Goal: Task Accomplishment & Management: Use online tool/utility

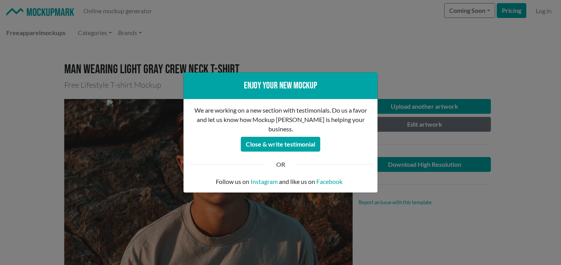
click at [103, 70] on div "Enjoy your new mockup We are working on a new section with testimonials. Do us …" at bounding box center [280, 132] width 561 height 265
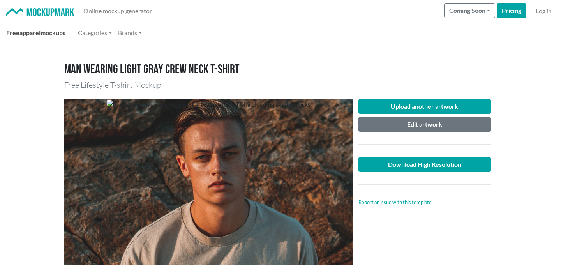
click at [28, 35] on span "apparel" at bounding box center [29, 32] width 21 height 7
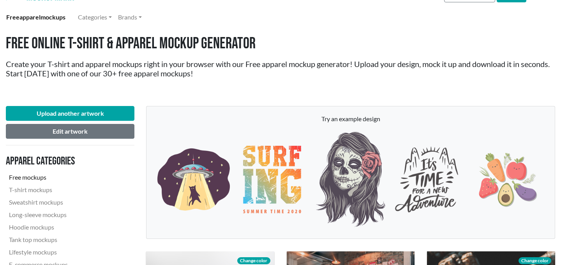
scroll to position [21, 0]
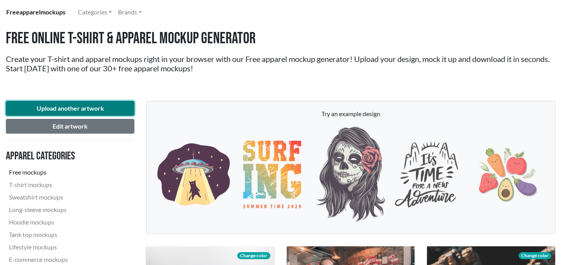
click at [82, 105] on button "Upload another artwork" at bounding box center [70, 108] width 129 height 15
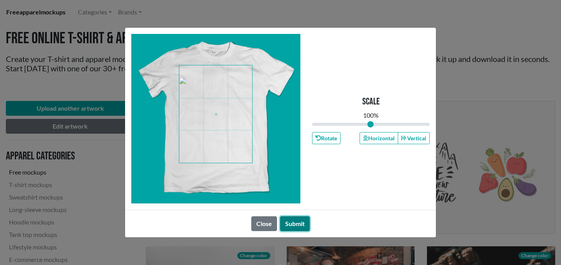
click at [287, 222] on button "Submit" at bounding box center [295, 223] width 30 height 15
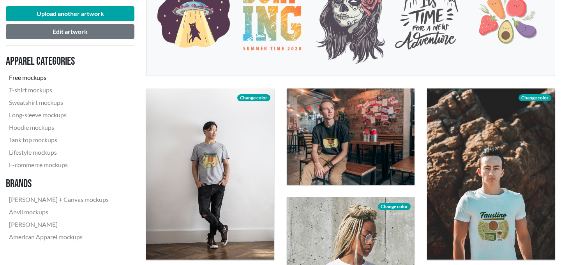
scroll to position [178, 0]
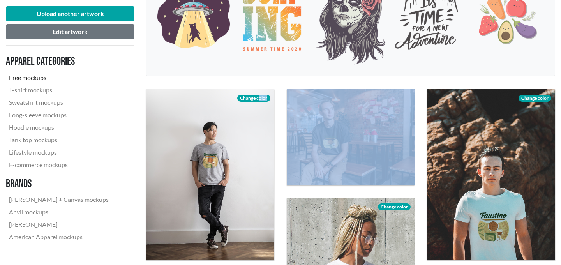
drag, startPoint x: 259, startPoint y: 96, endPoint x: 422, endPoint y: 122, distance: 165.4
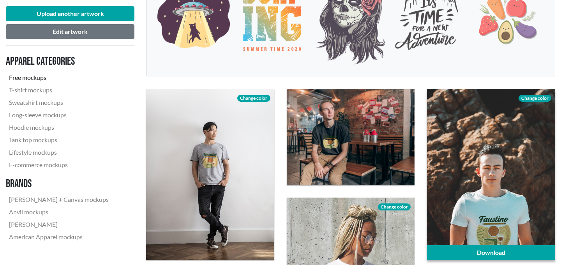
click at [542, 98] on span "Change color" at bounding box center [535, 98] width 33 height 7
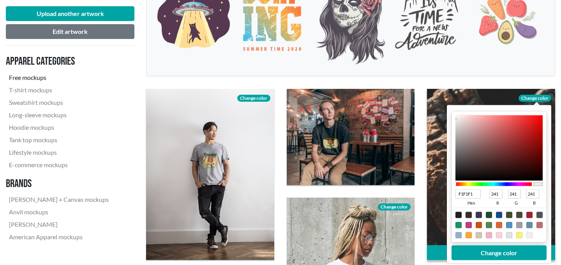
click at [516, 235] on div at bounding box center [519, 235] width 6 height 6
type input "FBF271"
type input "251"
type input "242"
type input "113"
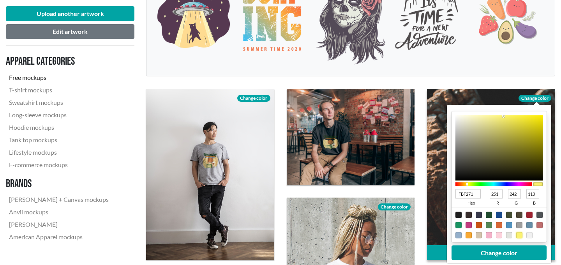
type input "79785F"
type input "121"
type input "120"
type input "95"
type input "7C7B61"
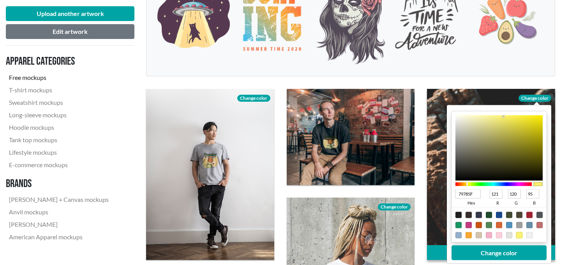
type input "124"
type input "123"
type input "97"
type input "9C9B7A"
type input "156"
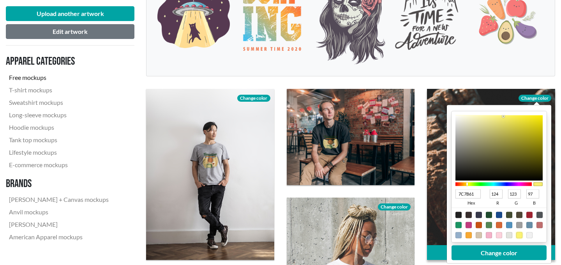
type input "155"
type input "122"
type input "D0CFA2"
type input "208"
type input "207"
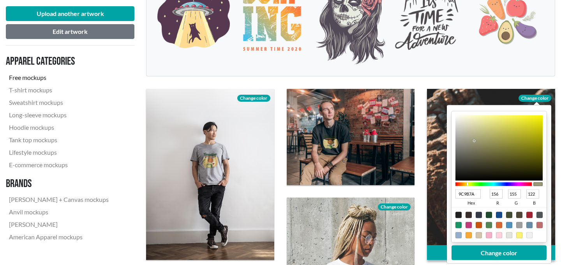
type input "162"
type input "E5E4B3"
type input "229"
type input "228"
type input "179"
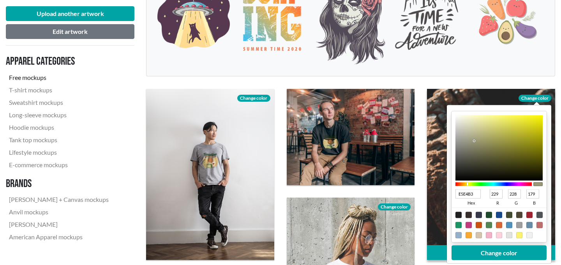
type input "E7E6B2"
type input "231"
type input "230"
type input "178"
type input "EAE9B0"
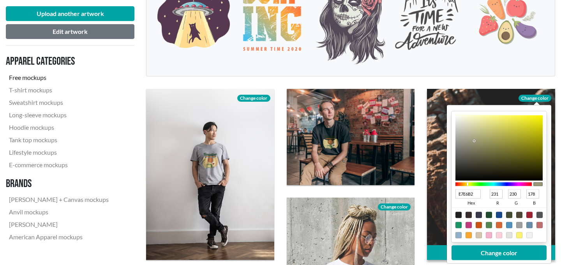
type input "234"
type input "233"
type input "176"
type input "EEEDAC"
type input "238"
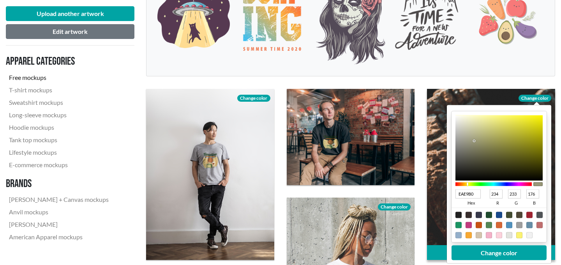
type input "237"
type input "172"
type input "F6F5A8"
type input "246"
type input "245"
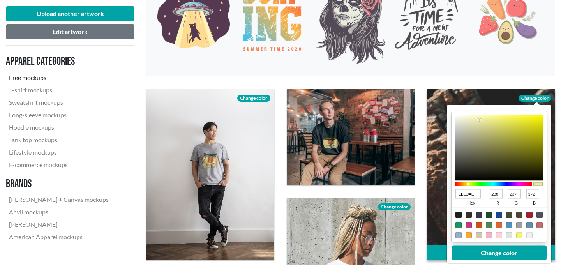
type input "168"
type input "F6F5A6"
type input "166"
drag, startPoint x: 474, startPoint y: 150, endPoint x: 484, endPoint y: 118, distance: 33.4
click at [484, 118] on div at bounding box center [499, 147] width 87 height 65
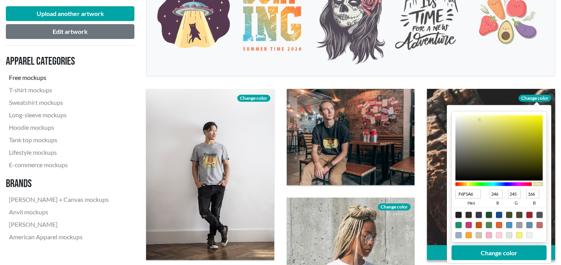
type input "F6F5A5"
type input "165"
type input "959464"
type input "149"
type input "148"
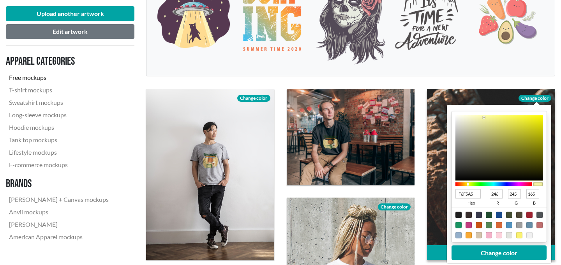
type input "100"
type input "959463"
type input "99"
type input "95945A"
type input "90"
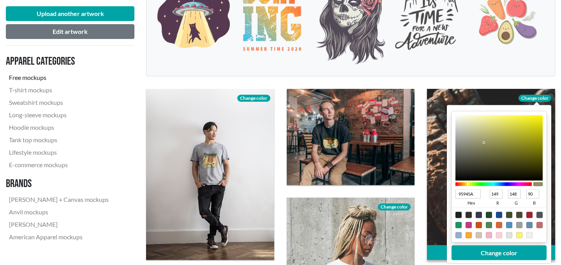
type input "908F44"
type input "144"
type input "143"
type input "68"
type input "828130"
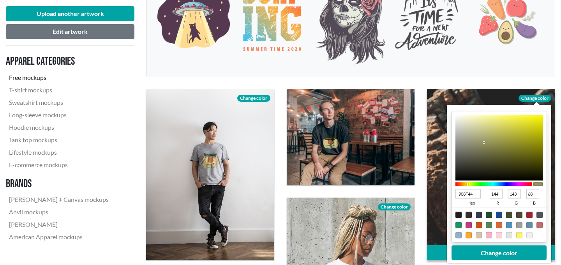
type input "130"
type input "129"
type input "48"
type input "767525"
type input "118"
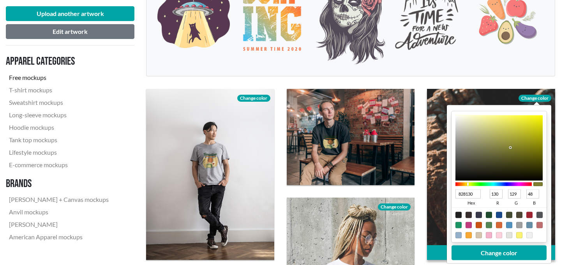
type input "117"
type input "37"
type input "737223"
type input "115"
type input "114"
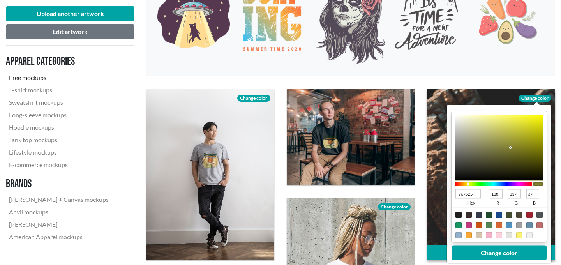
type input "35"
type input "727122"
type input "114"
type input "113"
type input "34"
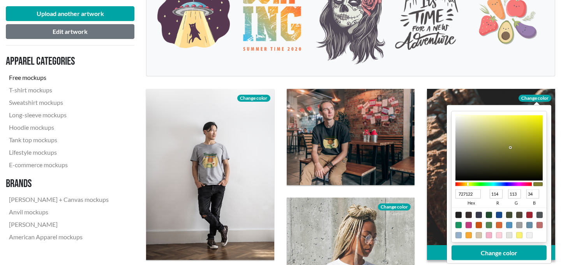
type input "706F24"
type input "112"
type input "111"
type input "36"
type input "67662D"
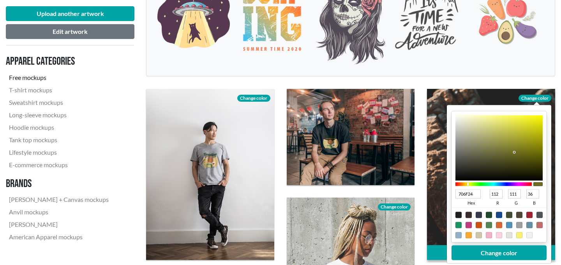
type input "103"
type input "102"
type input "45"
type input "535331"
type input "83"
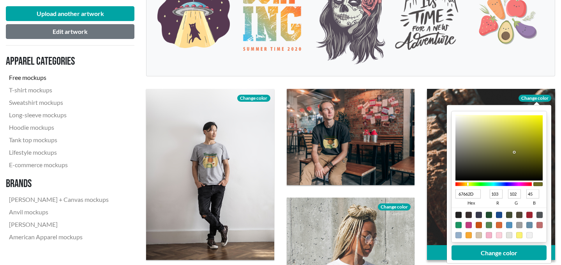
type input "83"
type input "49"
drag, startPoint x: 484, startPoint y: 143, endPoint x: 488, endPoint y: 161, distance: 18.3
click at [488, 161] on div at bounding box center [499, 147] width 87 height 65
type input "4F4F31"
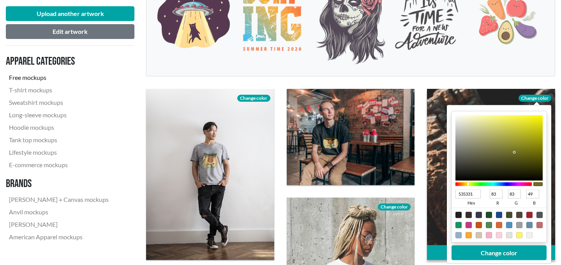
type input "79"
type input "4F4531"
type input "69"
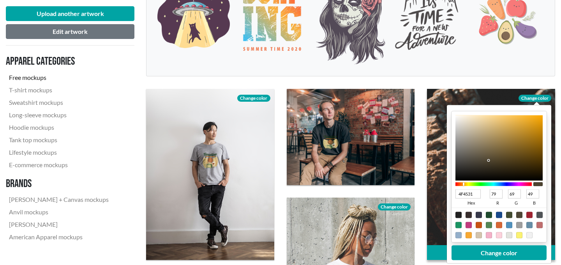
type input "4F4631"
type input "70"
type input "4F4731"
type input "71"
type input "4F4831"
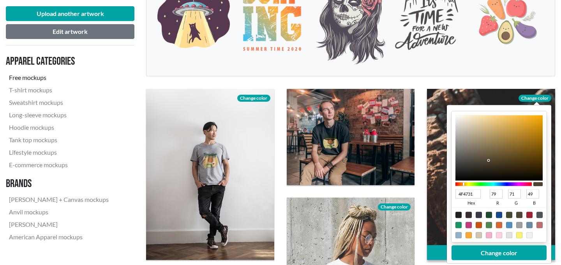
type input "72"
type input "4F4931"
type input "73"
type input "4F4A31"
type input "74"
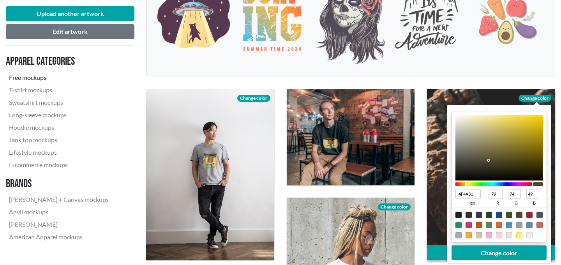
type input "4F4B31"
type input "75"
type input "4F4C31"
type input "76"
type input "4F4D31"
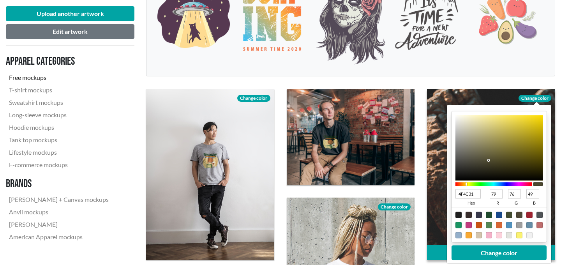
type input "77"
type input "4F4E31"
type input "78"
type input "4F4F31"
type input "79"
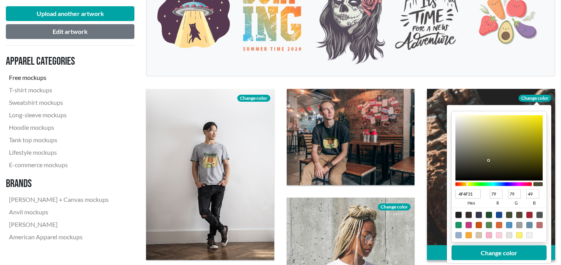
type input "4E4F31"
type input "78"
type input "4D4F31"
type input "77"
type input "4C4F31"
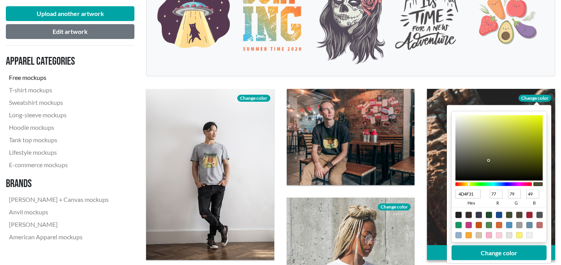
type input "76"
type input "4D4F31"
type input "77"
type input "4E4F31"
type input "78"
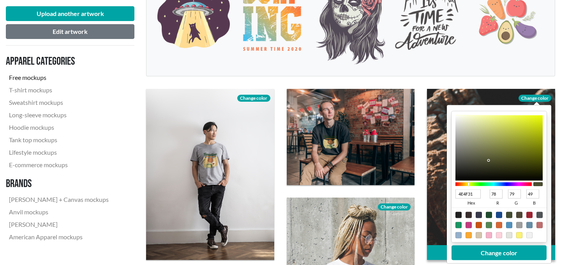
type input "4F4F31"
type input "79"
type input "4F4E31"
type input "78"
type input "4F4D31"
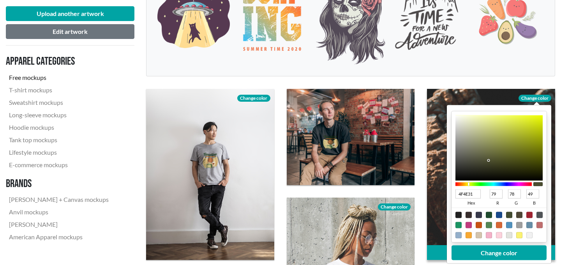
type input "77"
type input "4F4C31"
type input "76"
type input "4F4B31"
type input "75"
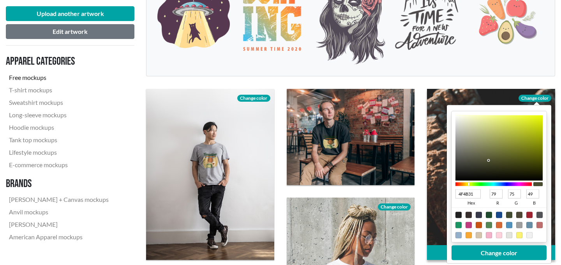
type input "4F4A31"
type input "74"
type input "4F4931"
type input "73"
type input "4F4831"
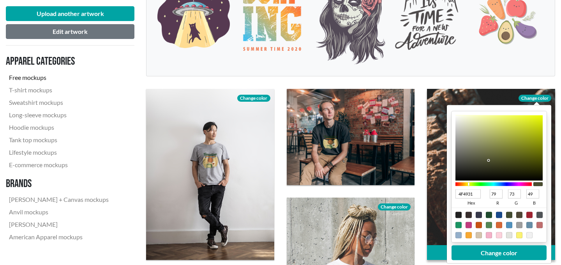
type input "72"
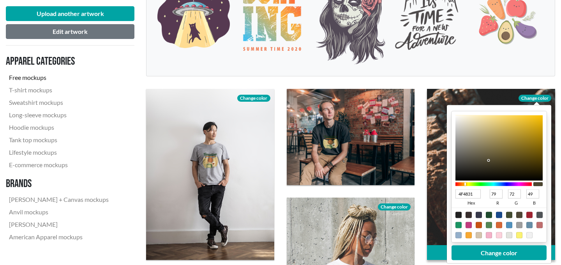
type input "4F4731"
type input "71"
type input "4F4631"
type input "70"
type input "4F4731"
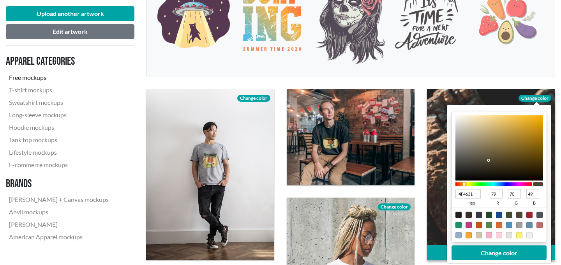
type input "71"
type input "4F4831"
type input "72"
click at [465, 184] on div at bounding box center [494, 184] width 76 height 4
type input "4F472D"
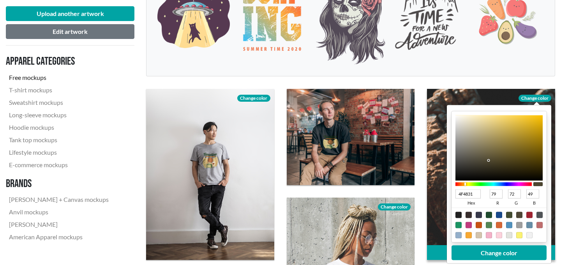
type input "71"
type input "45"
type input "50482E"
type input "80"
type input "72"
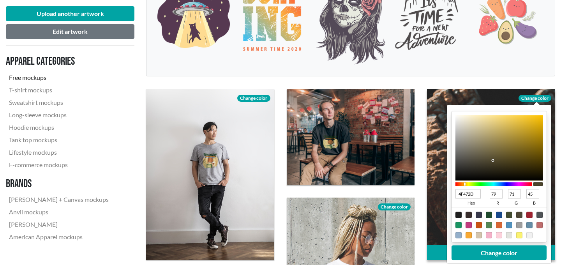
type input "46"
type input "6F6440"
type input "111"
type input "100"
type input "64"
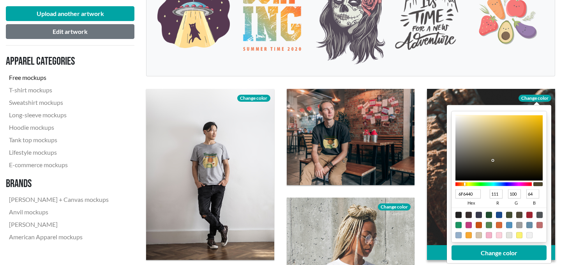
type input "A89861"
type input "168"
type input "152"
type input "97"
type input "C1AD6B"
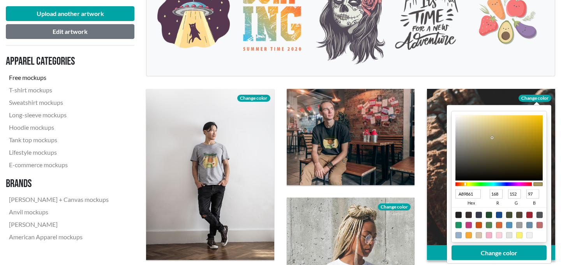
type input "193"
type input "173"
type input "107"
type input "D4BD6F"
type input "212"
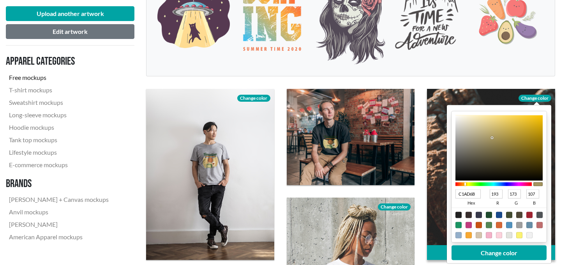
type input "189"
type input "111"
type input "E8CD72"
type input "232"
type input "205"
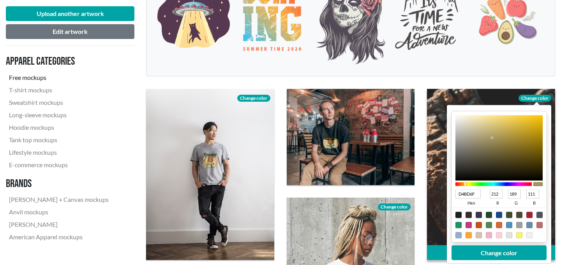
type input "114"
type input "F3D572"
type input "243"
type input "213"
type input "F9D971"
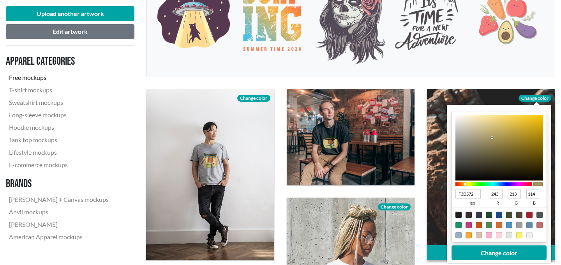
type input "249"
type input "217"
type input "113"
type input "FFDD6E"
type input "255"
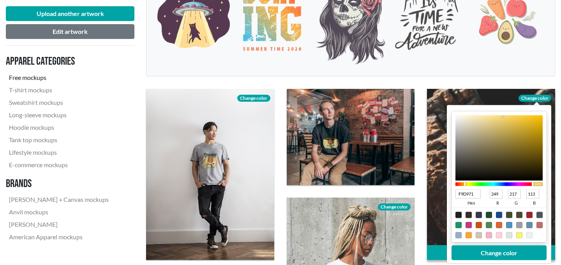
type input "221"
type input "110"
type input "FFDC68"
type input "220"
type input "104"
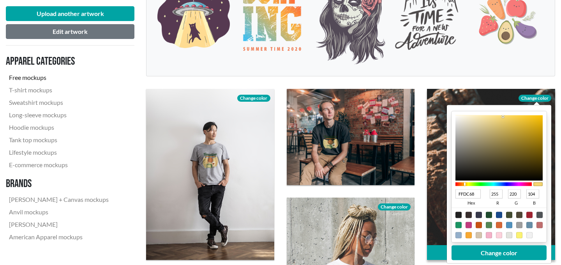
type input "FFDB64"
type input "219"
type input "100"
type input "FDDA64"
type input "253"
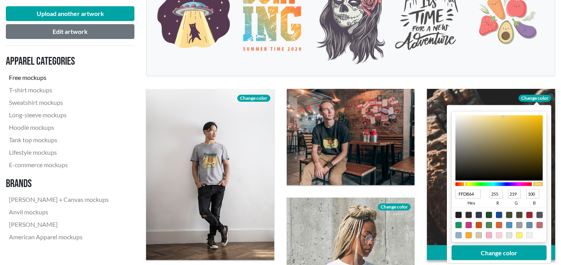
type input "218"
type input "F9D661"
type input "249"
type input "214"
type input "97"
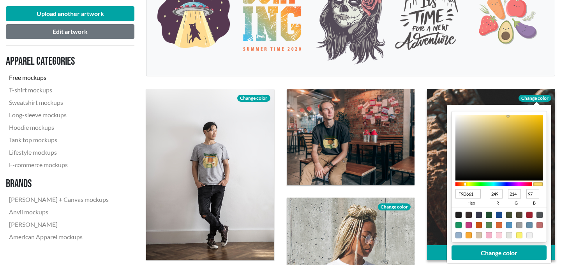
type input "F4D15C"
type input "244"
type input "209"
type input "92"
type input "EECB57"
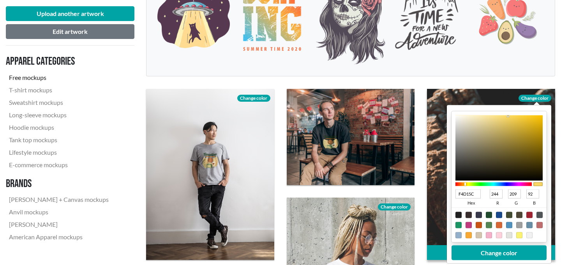
type input "238"
drag, startPoint x: 492, startPoint y: 161, endPoint x: 518, endPoint y: 120, distance: 48.1
click at [518, 120] on div at bounding box center [499, 147] width 87 height 65
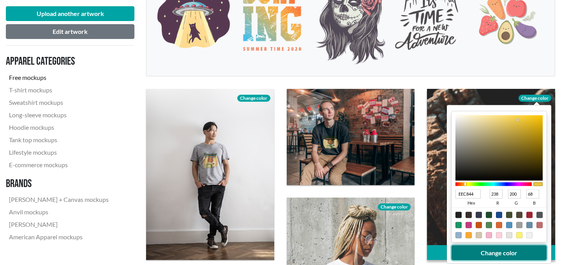
click at [492, 250] on button "Change color" at bounding box center [499, 253] width 95 height 15
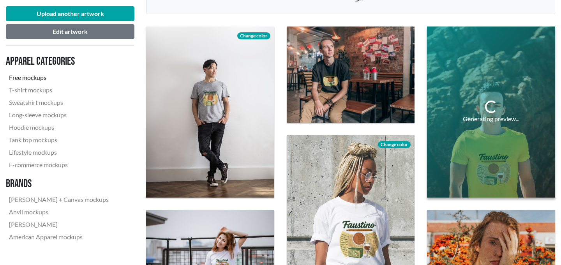
scroll to position [251, 0]
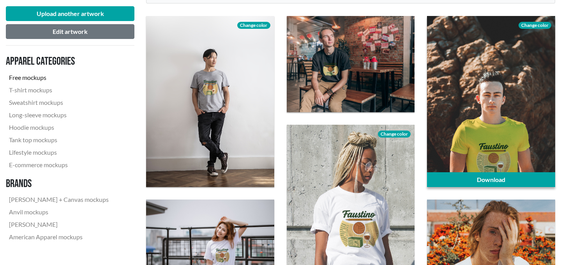
click at [531, 28] on span "Change color" at bounding box center [535, 25] width 33 height 7
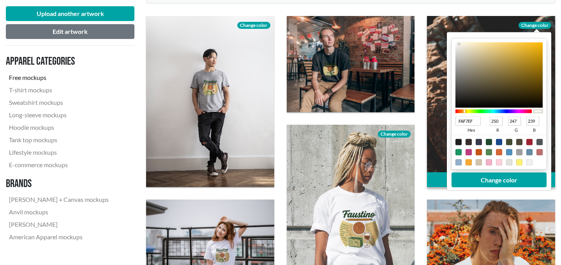
drag, startPoint x: 483, startPoint y: 66, endPoint x: 459, endPoint y: 44, distance: 32.8
click at [459, 44] on div at bounding box center [499, 74] width 87 height 65
click at [494, 185] on button "Change color" at bounding box center [499, 180] width 95 height 15
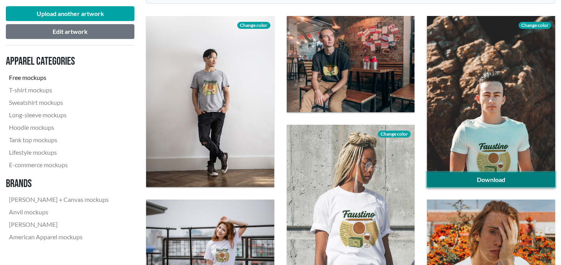
click at [493, 181] on link "Download" at bounding box center [491, 179] width 128 height 15
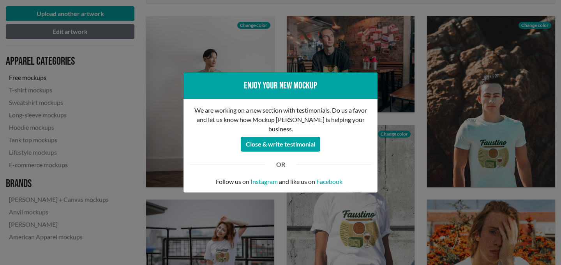
click at [377, 66] on div "Enjoy your new mockup We are working on a new section with testimonials. Do us …" at bounding box center [280, 132] width 561 height 265
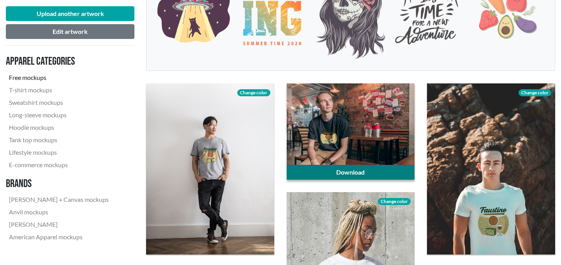
scroll to position [118, 0]
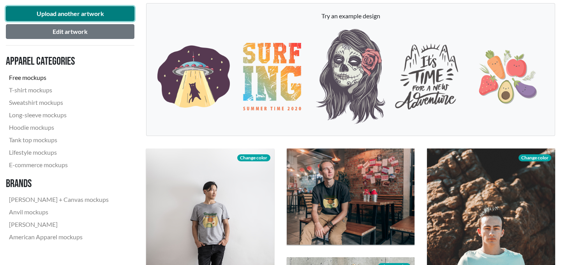
click at [82, 16] on button "Upload another artwork" at bounding box center [70, 13] width 129 height 15
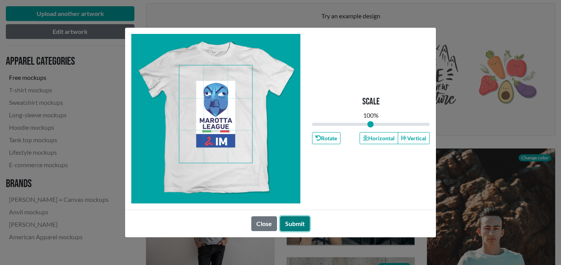
click at [293, 228] on button "Submit" at bounding box center [295, 223] width 30 height 15
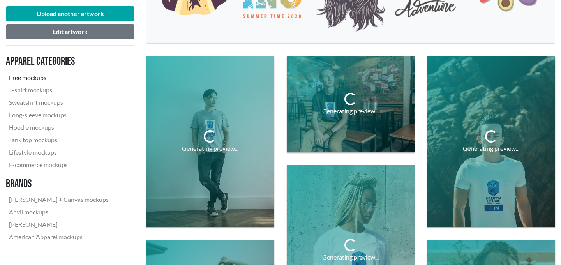
scroll to position [300, 0]
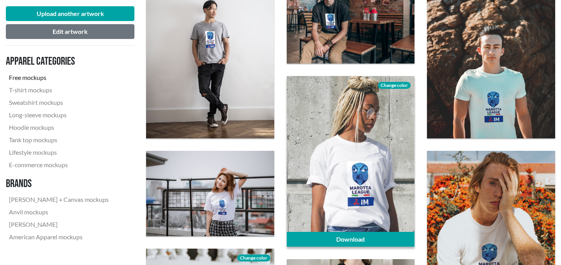
click at [392, 85] on span "Change color" at bounding box center [394, 85] width 33 height 7
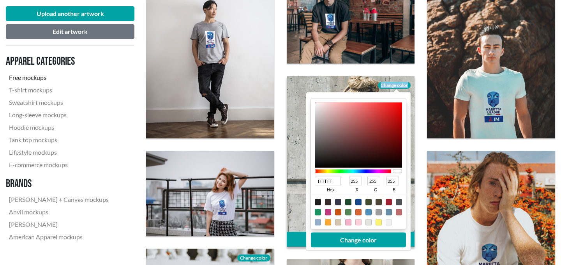
drag, startPoint x: 341, startPoint y: 128, endPoint x: 297, endPoint y: 79, distance: 65.4
click at [297, 79] on div "Download Change color FFFFFF hex 255 r 255 g 255 b 100 a Change color" at bounding box center [351, 161] width 128 height 171
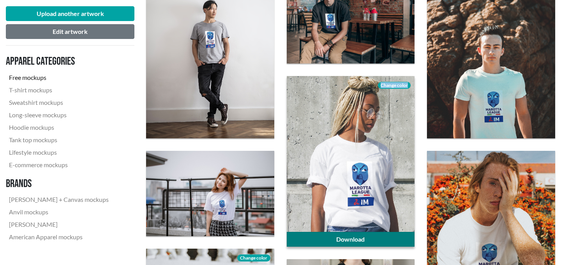
click at [363, 240] on link "Download" at bounding box center [351, 239] width 128 height 15
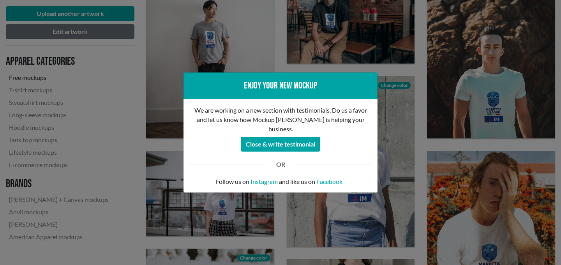
click at [385, 165] on div "Enjoy your new mockup We are working on a new section with testimonials. Do us …" at bounding box center [280, 132] width 561 height 265
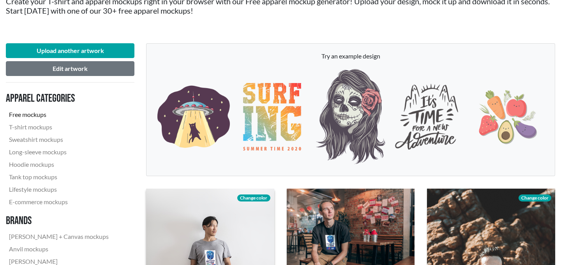
scroll to position [0, 0]
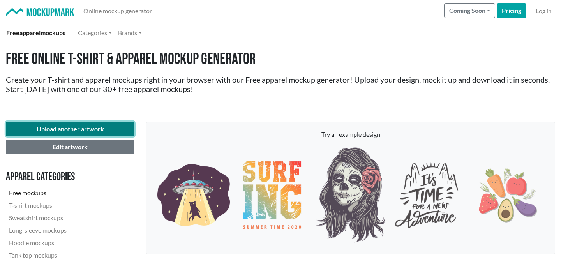
click at [111, 122] on button "Upload another artwork" at bounding box center [70, 129] width 129 height 15
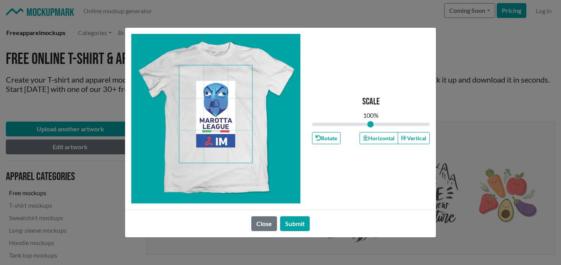
click at [371, 129] on div "Scale 100 % Rotate Horizontal Vertical" at bounding box center [371, 118] width 118 height 169
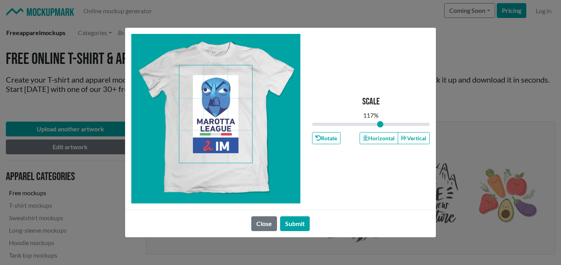
drag, startPoint x: 371, startPoint y: 128, endPoint x: 380, endPoint y: 131, distance: 9.3
click at [380, 129] on input "range" at bounding box center [371, 124] width 118 height 9
click at [289, 222] on button "Submit" at bounding box center [295, 223] width 30 height 15
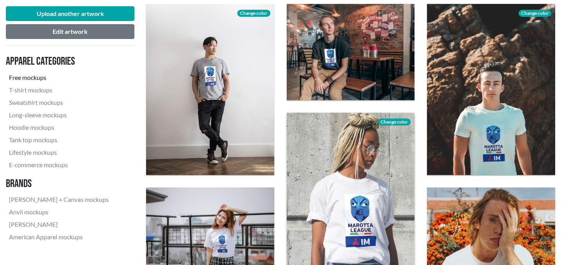
scroll to position [323, 0]
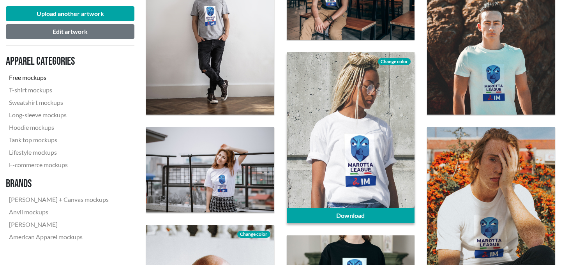
click at [385, 62] on span "Change color" at bounding box center [394, 61] width 33 height 7
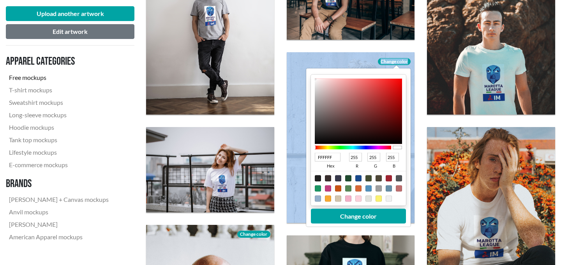
drag, startPoint x: 320, startPoint y: 79, endPoint x: 288, endPoint y: 47, distance: 44.6
click at [288, 47] on div "Download Change color FFFFFF hex 255 r 255 g 255 b 100 a Change color" at bounding box center [351, 137] width 141 height 183
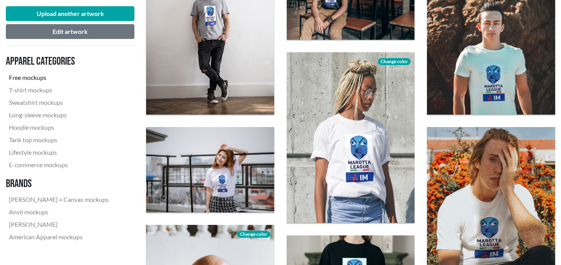
click at [141, 132] on div "Download" at bounding box center [210, 170] width 141 height 98
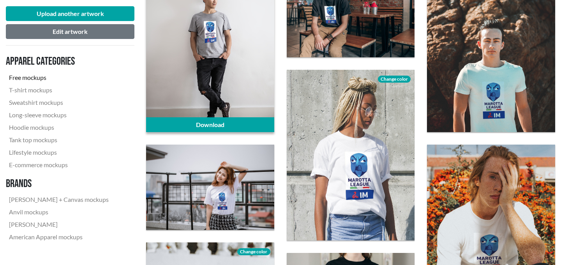
scroll to position [283, 0]
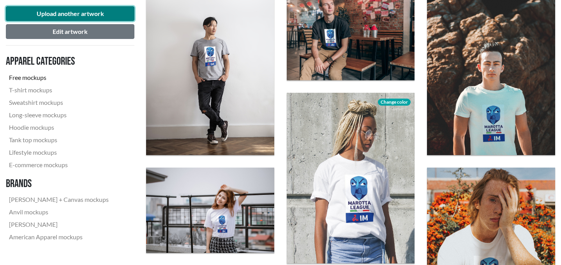
click at [81, 18] on button "Upload another artwork" at bounding box center [70, 13] width 129 height 15
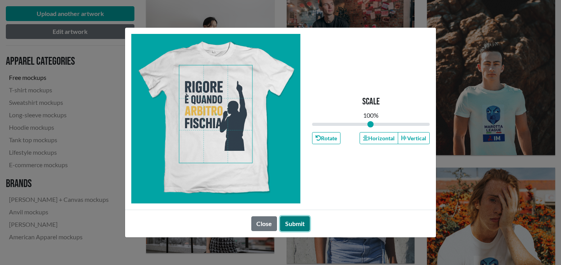
click at [293, 223] on button "Submit" at bounding box center [295, 223] width 30 height 15
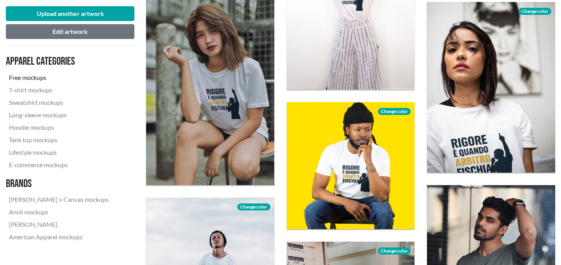
scroll to position [1199, 0]
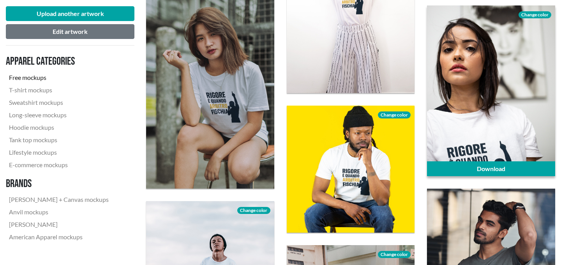
click at [535, 16] on span "Change color" at bounding box center [535, 14] width 33 height 7
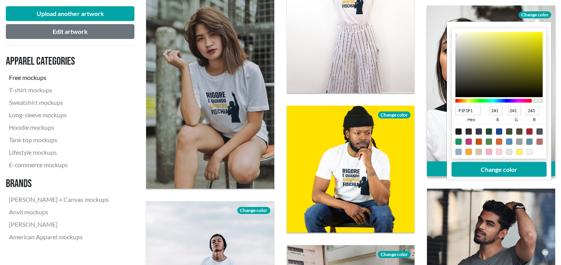
click at [468, 101] on div at bounding box center [494, 101] width 76 height 4
drag, startPoint x: 474, startPoint y: 59, endPoint x: 486, endPoint y: 29, distance: 32.1
click at [486, 29] on div "FFFDA6 hex 255 r 253 g 166 b 100 a" at bounding box center [499, 93] width 95 height 131
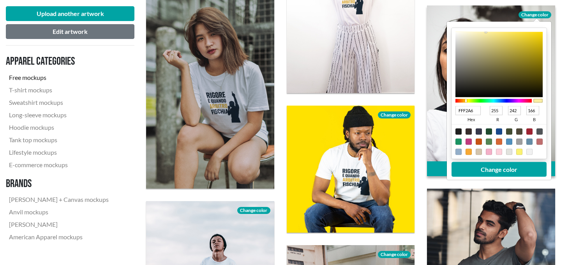
click at [466, 102] on div at bounding box center [466, 100] width 2 height 3
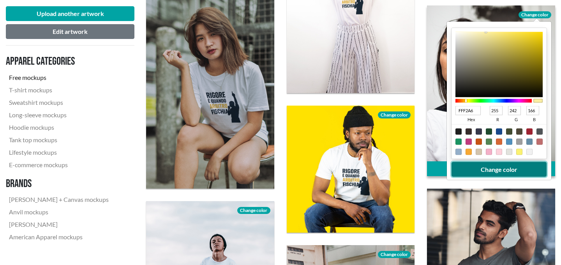
click at [494, 162] on button "Change color" at bounding box center [499, 169] width 95 height 15
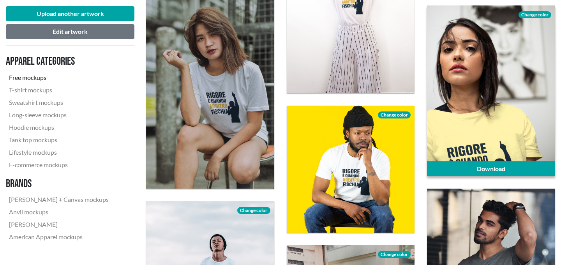
click at [531, 15] on span "Change color" at bounding box center [535, 14] width 33 height 7
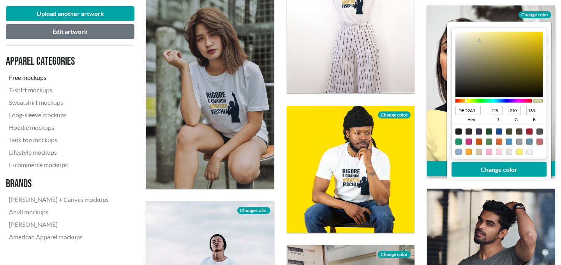
click at [477, 41] on div at bounding box center [499, 64] width 87 height 65
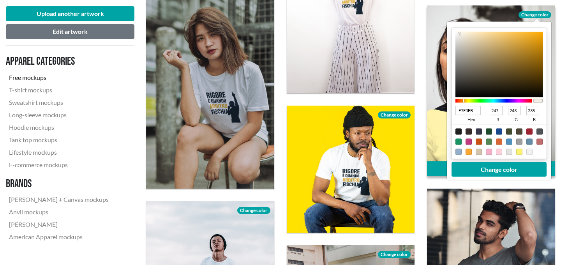
drag, startPoint x: 474, startPoint y: 33, endPoint x: 460, endPoint y: 34, distance: 14.4
click at [460, 34] on div at bounding box center [499, 64] width 87 height 65
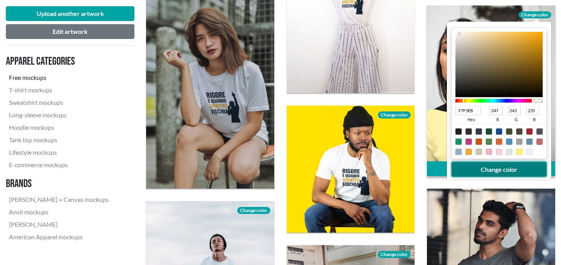
click at [508, 168] on button "Change color" at bounding box center [499, 169] width 95 height 15
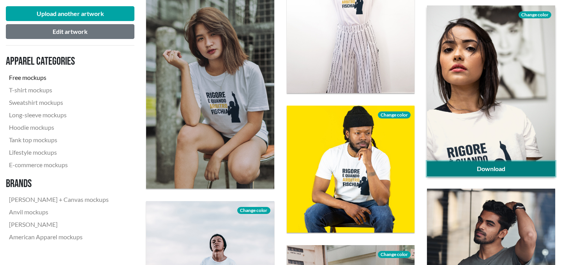
click at [497, 171] on link "Download" at bounding box center [491, 168] width 128 height 15
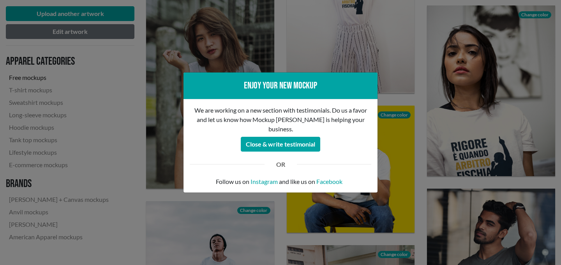
click at [318, 90] on div "Enjoy your new mockup" at bounding box center [281, 86] width 182 height 14
click at [315, 69] on div "Enjoy your new mockup We are working on a new section with testimonials. Do us …" at bounding box center [280, 132] width 561 height 265
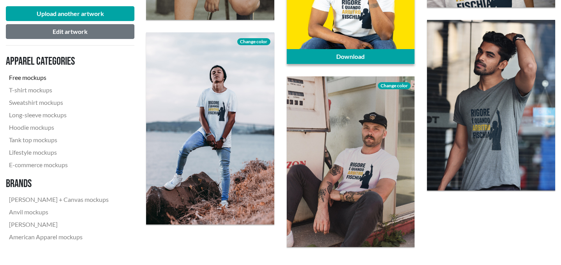
scroll to position [1398, 0]
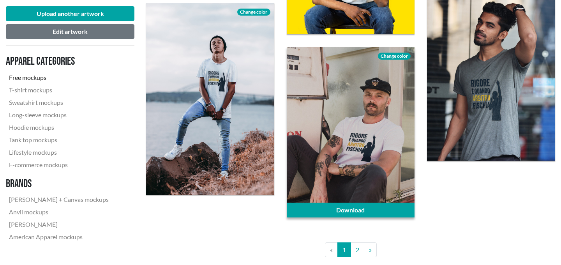
click at [392, 49] on div "Change color" at bounding box center [394, 55] width 41 height 17
click at [392, 51] on div "Change color" at bounding box center [394, 55] width 41 height 17
click at [392, 55] on span "Change color" at bounding box center [394, 56] width 33 height 7
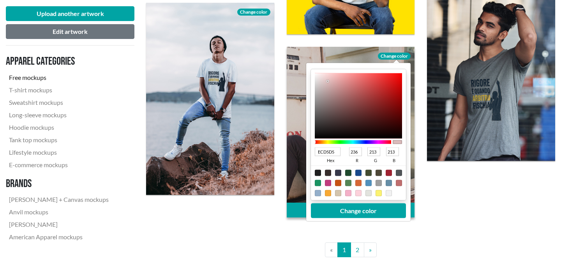
drag, startPoint x: 328, startPoint y: 106, endPoint x: 323, endPoint y: 78, distance: 28.1
click at [323, 78] on div at bounding box center [358, 105] width 87 height 65
click at [369, 193] on div at bounding box center [369, 193] width 6 height 6
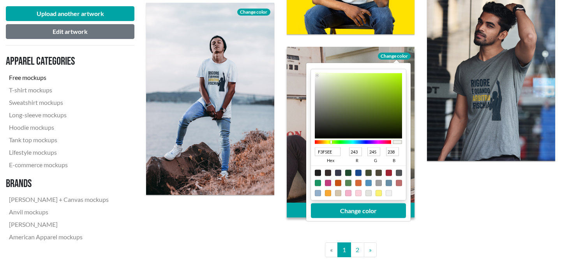
drag, startPoint x: 336, startPoint y: 99, endPoint x: 317, endPoint y: 76, distance: 30.0
click at [317, 76] on div at bounding box center [358, 105] width 87 height 65
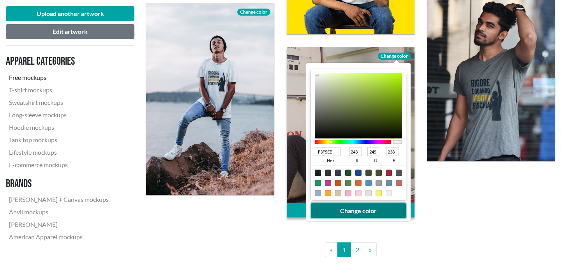
click at [354, 217] on button "Change color" at bounding box center [358, 210] width 95 height 15
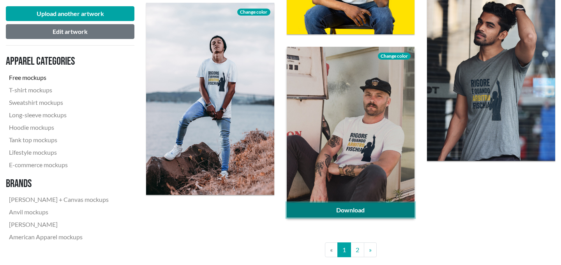
click at [365, 216] on link "Download" at bounding box center [351, 210] width 128 height 15
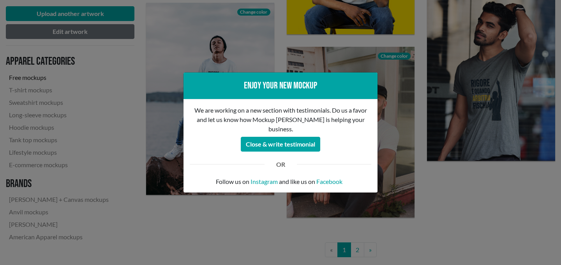
click at [356, 235] on div "Enjoy your new mockup We are working on a new section with testimonials. Do us …" at bounding box center [280, 132] width 561 height 265
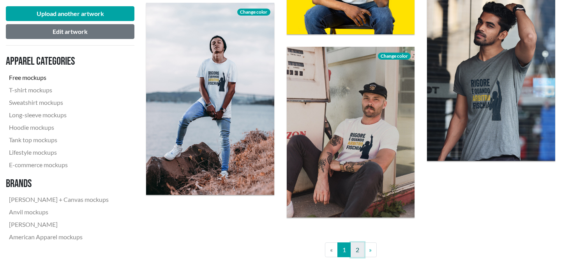
click at [354, 249] on link "2" at bounding box center [358, 249] width 14 height 15
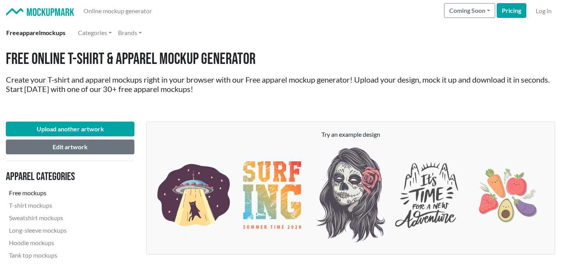
click at [376, 44] on div "Free Online T-shirt & Apparel Mockup Generator Create your T-shirt and apparel …" at bounding box center [280, 80] width 561 height 72
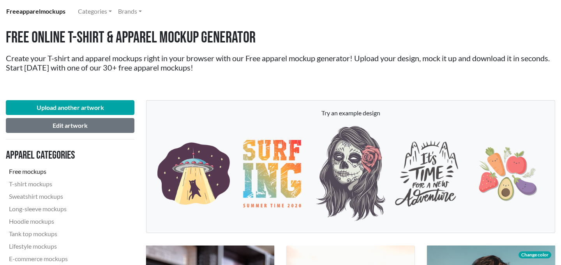
scroll to position [1, 0]
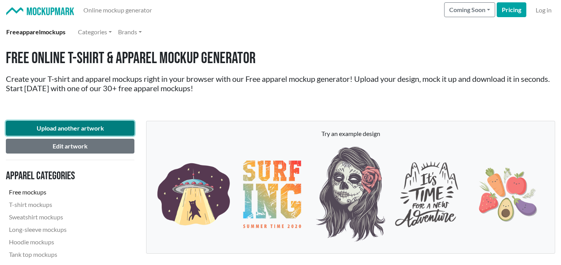
click at [72, 128] on button "Upload another artwork" at bounding box center [70, 128] width 129 height 15
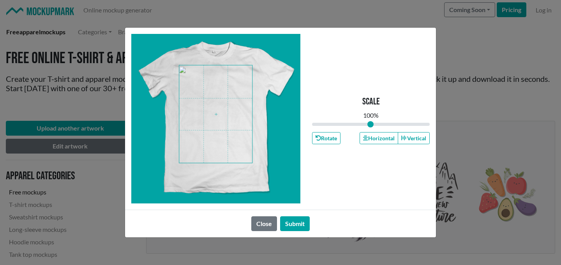
click at [222, 121] on span at bounding box center [215, 113] width 73 height 97
click at [302, 220] on button "Submit" at bounding box center [295, 223] width 30 height 15
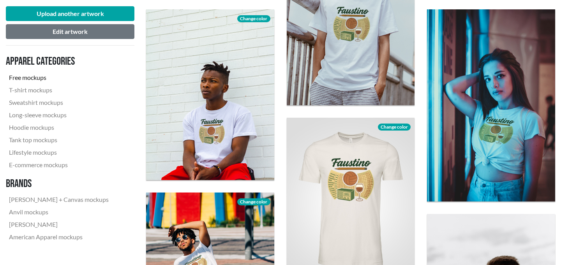
scroll to position [409, 0]
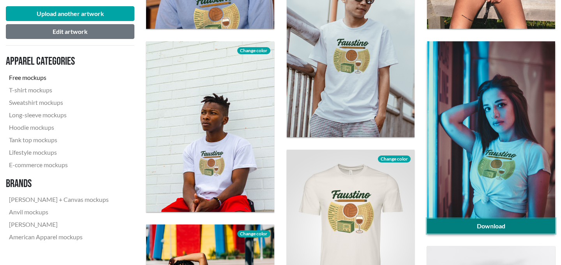
click at [486, 222] on link "Download" at bounding box center [491, 226] width 128 height 15
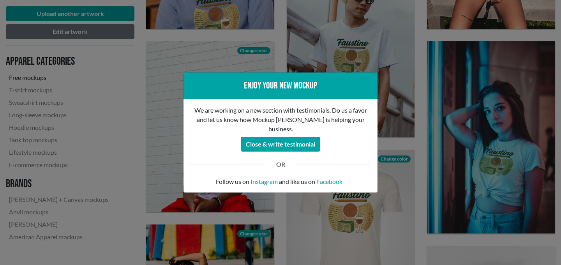
click at [300, 60] on div "Enjoy your new mockup We are working on a new section with testimonials. Do us …" at bounding box center [280, 132] width 561 height 265
